Goal: Find specific page/section: Find specific page/section

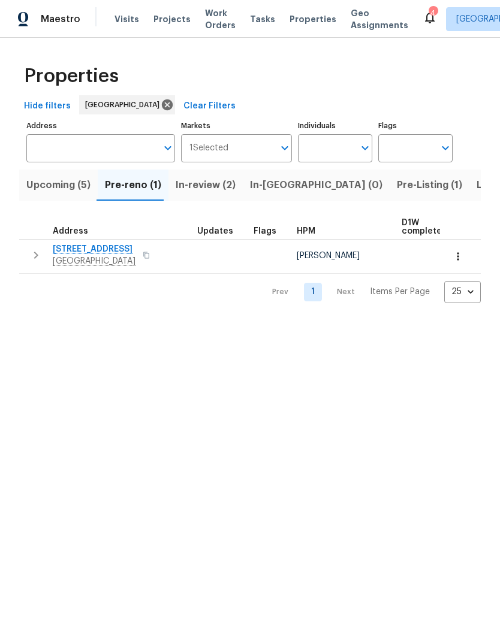
click at [308, 8] on div "Visits Projects Work Orders Tasks Properties Geo Assignments" at bounding box center [268, 19] width 308 height 24
click at [397, 185] on span "Pre-Listing (1)" at bounding box center [429, 185] width 65 height 17
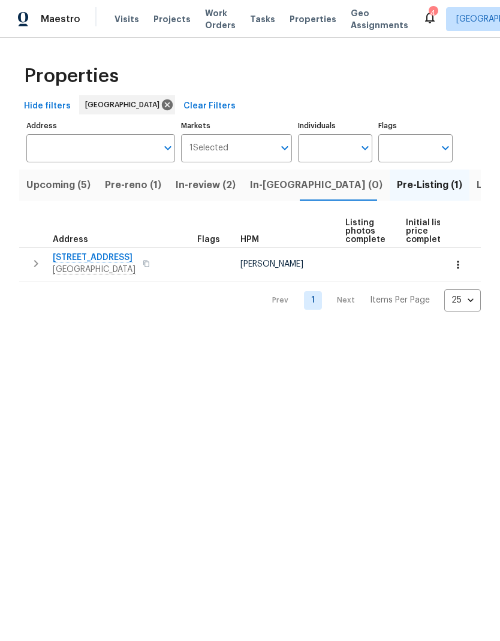
click at [125, 258] on span "[STREET_ADDRESS]" at bounding box center [94, 258] width 83 height 12
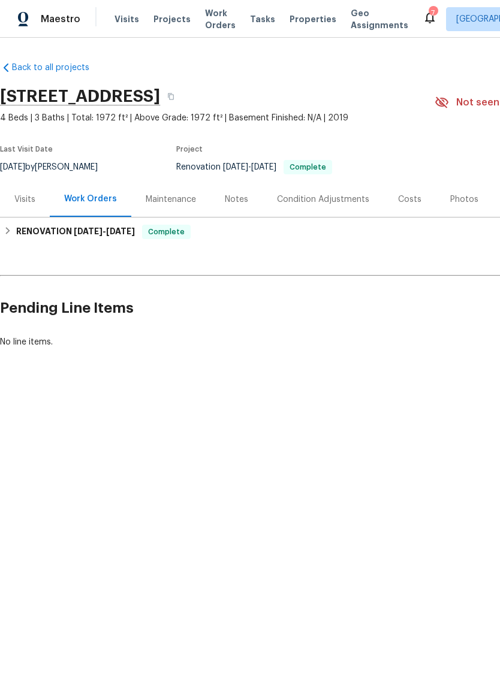
click at [409, 197] on div "Costs" at bounding box center [409, 200] width 23 height 12
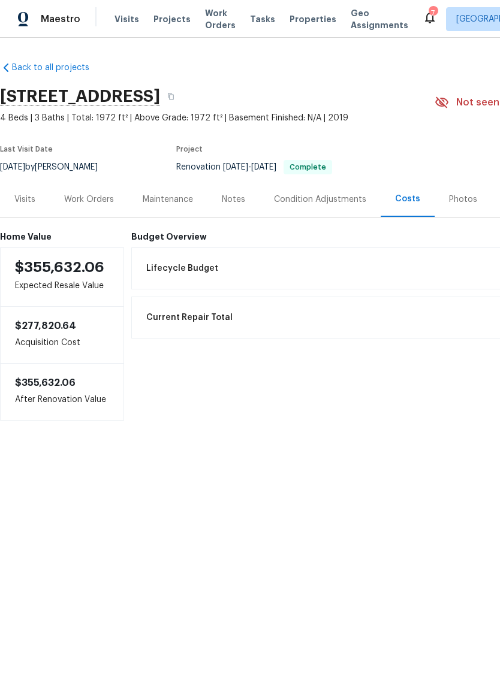
click at [327, 199] on div "Condition Adjustments" at bounding box center [320, 200] width 92 height 12
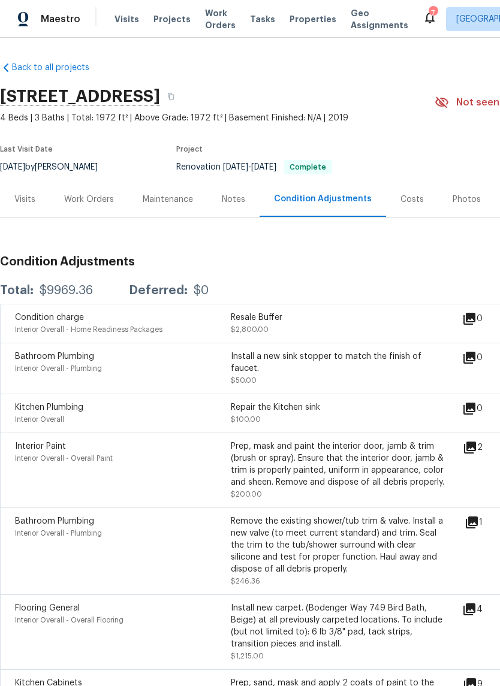
click at [458, 197] on div "Photos" at bounding box center [467, 200] width 28 height 12
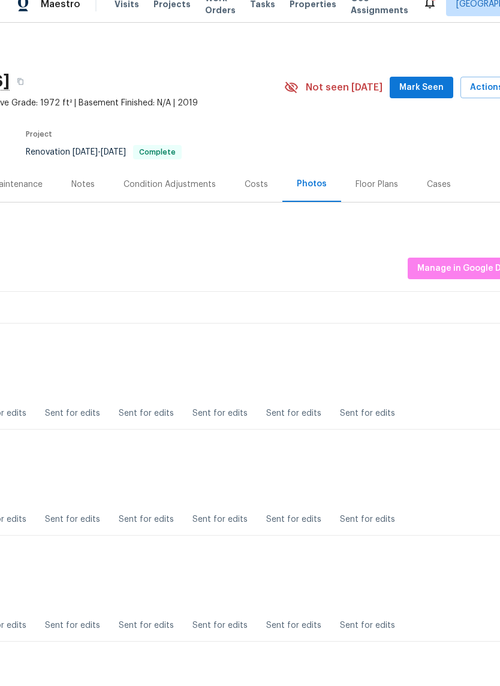
scroll to position [0, 153]
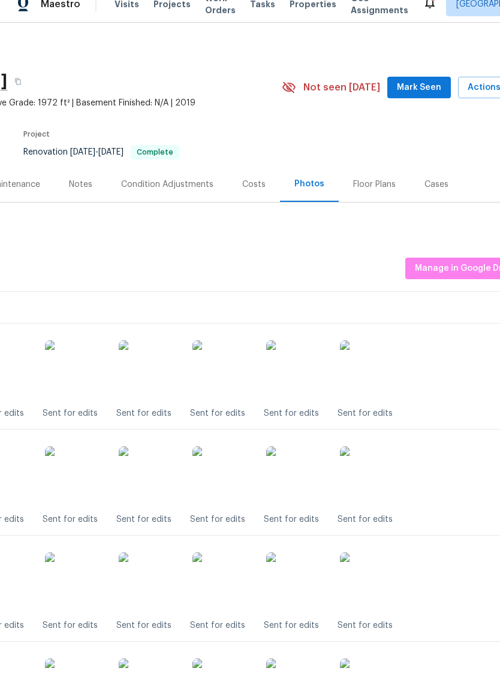
click at [384, 194] on div "Floor Plans" at bounding box center [374, 200] width 43 height 12
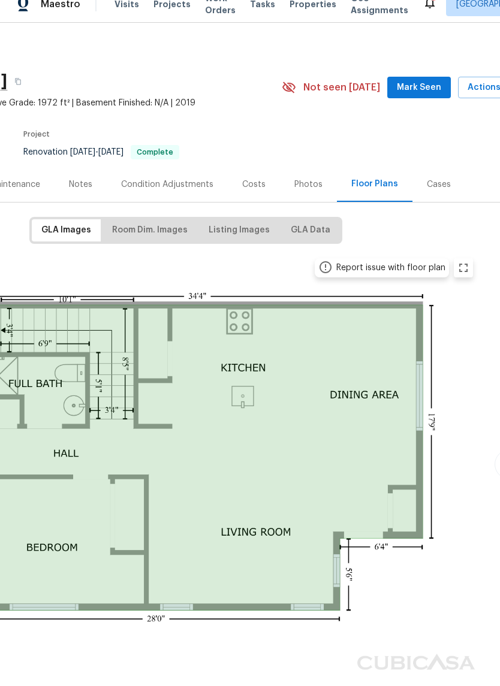
click at [267, 182] on div "Costs" at bounding box center [254, 199] width 52 height 35
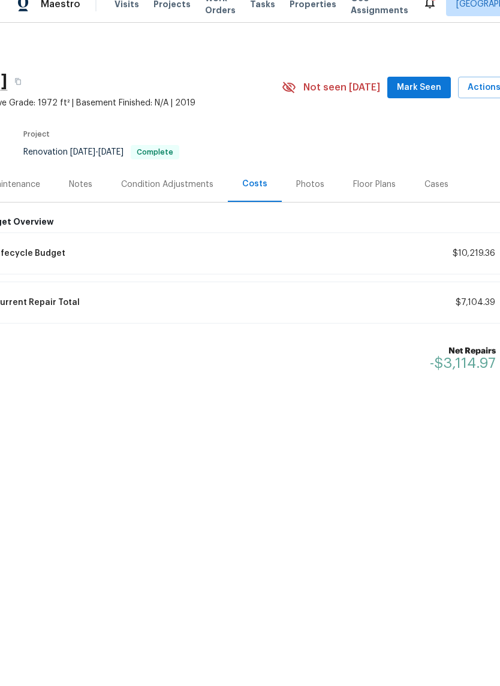
scroll to position [0, 105]
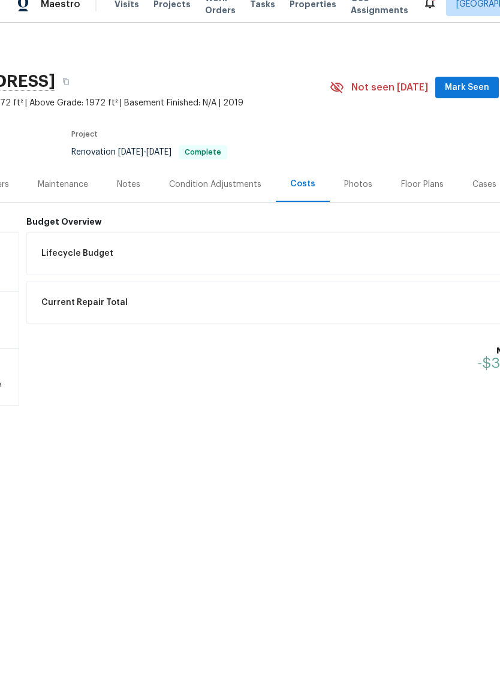
click at [364, 194] on div "Photos" at bounding box center [358, 200] width 28 height 12
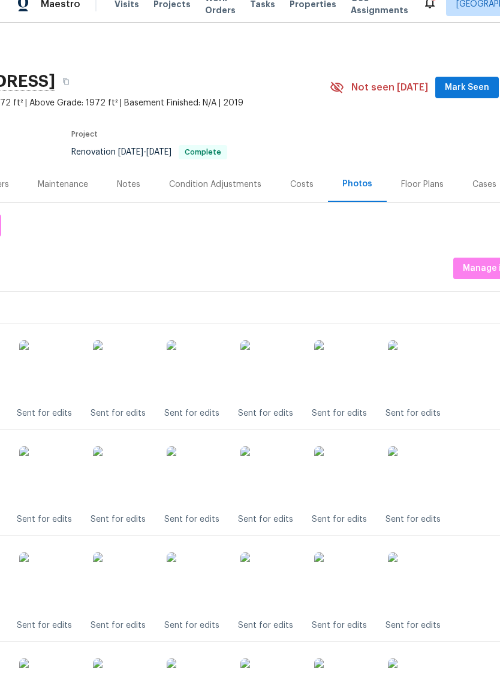
click at [349, 193] on div "Photos" at bounding box center [357, 199] width 30 height 12
click at [486, 96] on button "Mark Seen" at bounding box center [467, 103] width 64 height 22
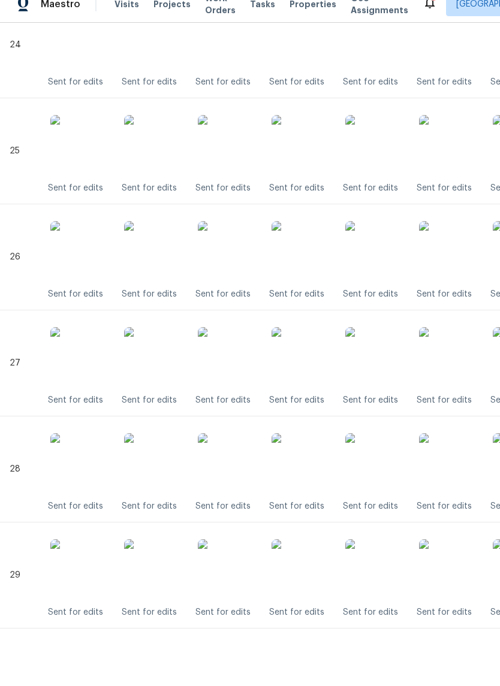
scroll to position [2877, 0]
